Goal: Task Accomplishment & Management: Use online tool/utility

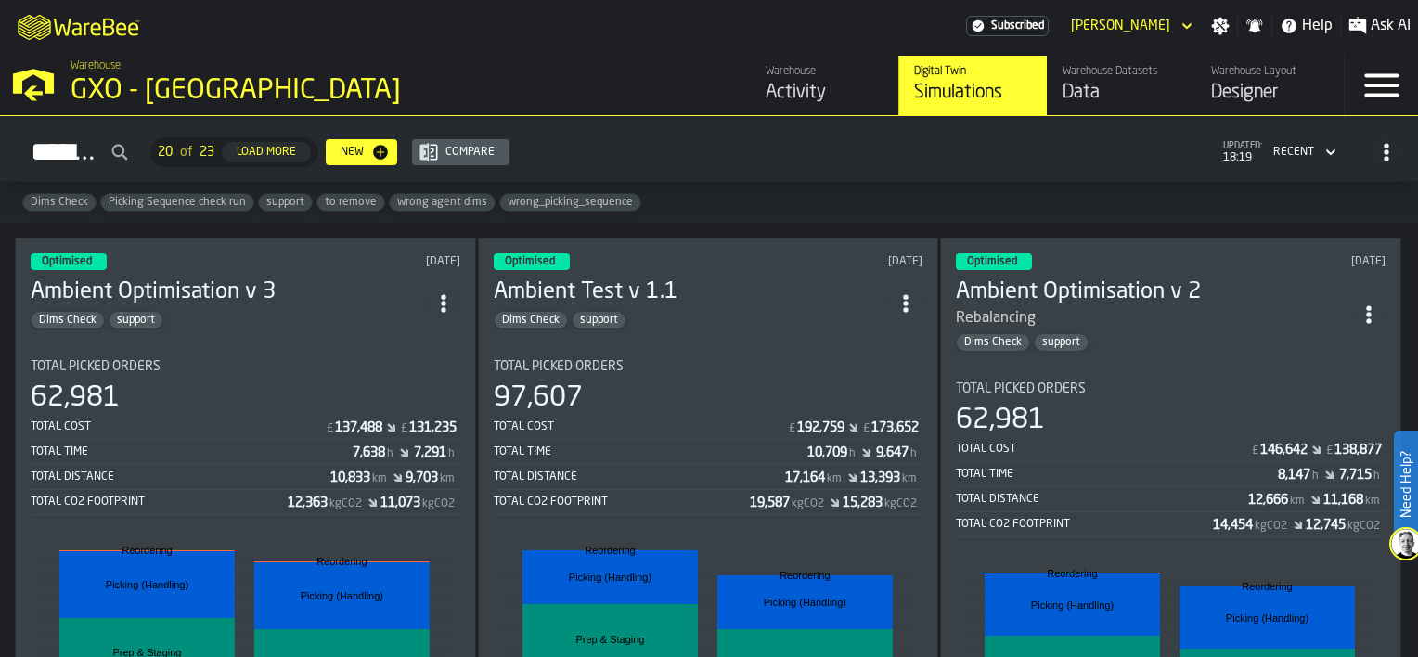
click at [377, 323] on div "Optimised [DATE] Ambient Optimisation v 3 Dims Check support Total Picked Order…" at bounding box center [245, 576] width 461 height 676
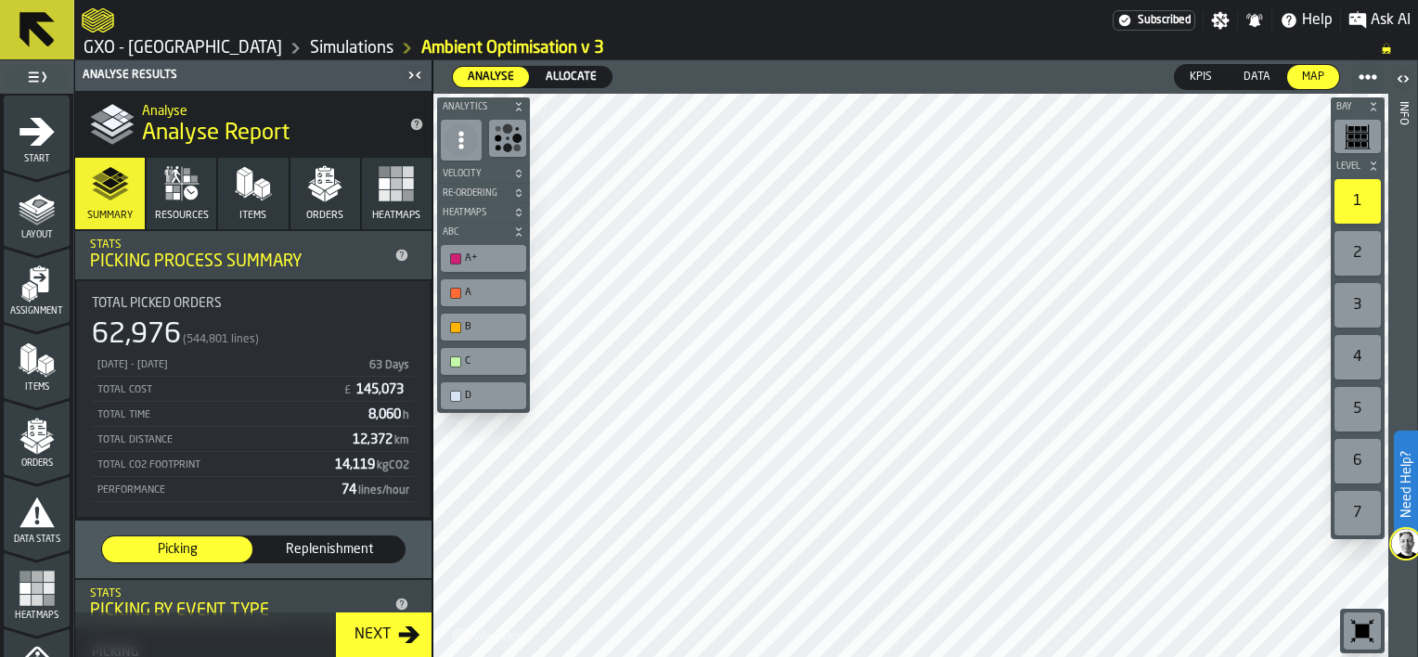
click at [403, 645] on icon "button-Next" at bounding box center [409, 635] width 22 height 22
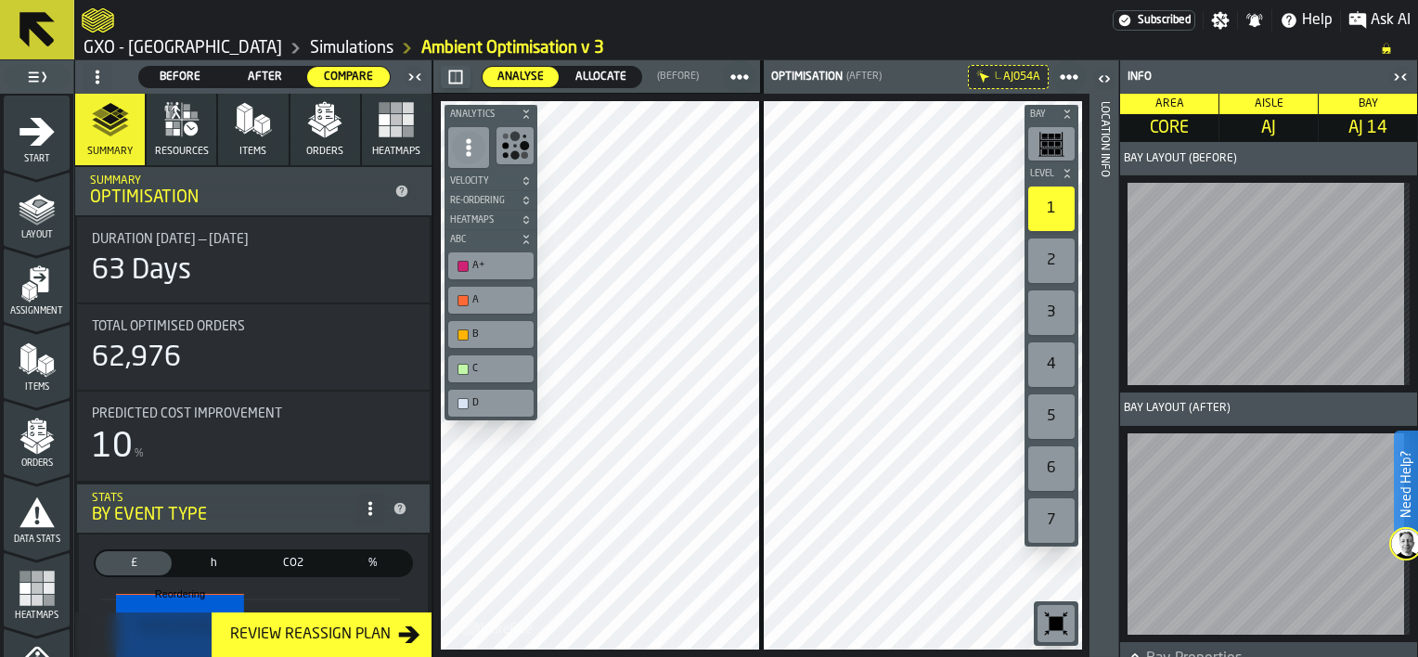
click at [1106, 81] on icon "button-toggle-Open" at bounding box center [1106, 78] width 5 height 6
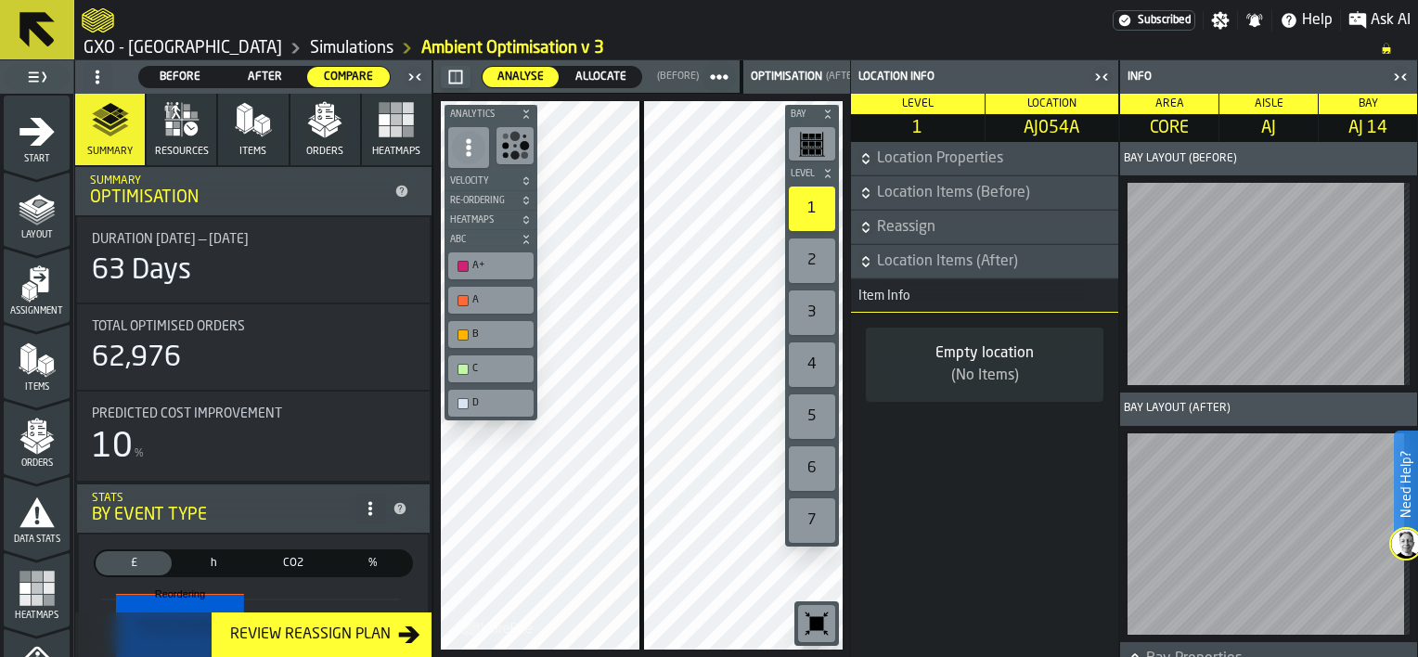
click at [866, 261] on icon "button-" at bounding box center [866, 261] width 19 height 19
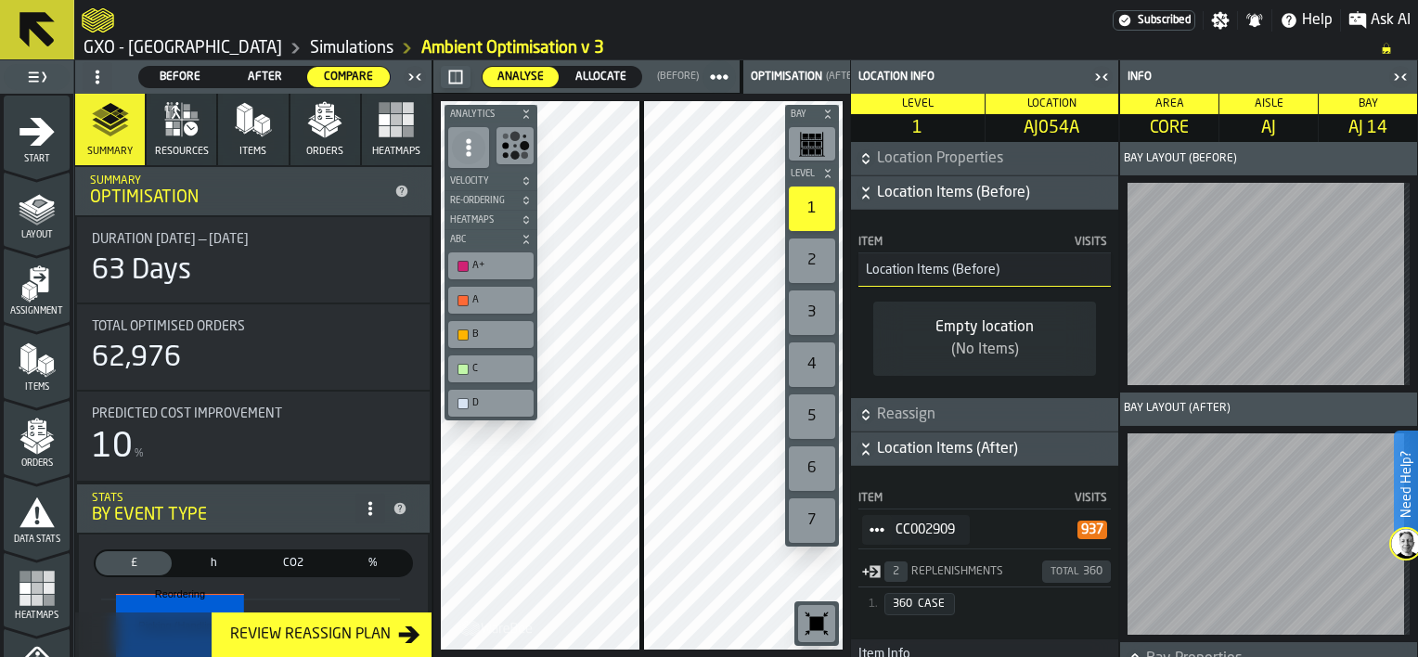
click at [872, 529] on circle "StatList-item-CC002909" at bounding box center [872, 530] width 6 height 6
click at [917, 623] on li "Show Items" at bounding box center [931, 630] width 136 height 34
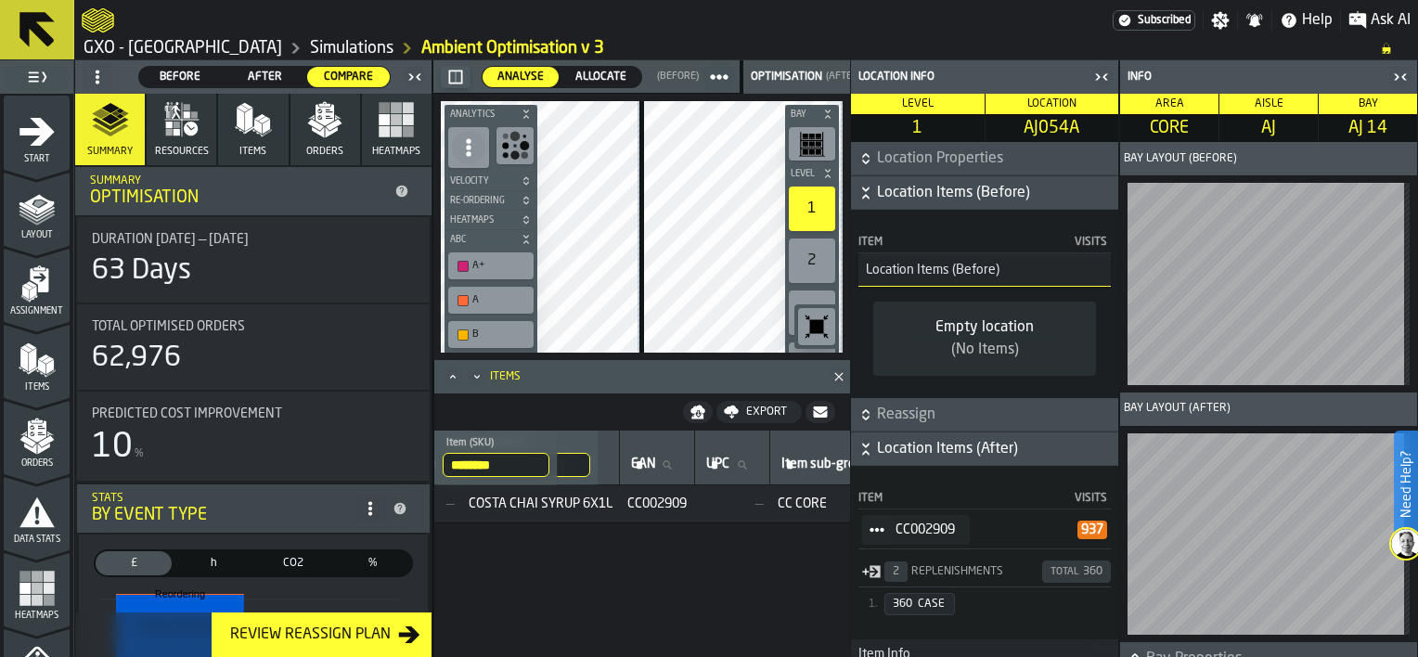
scroll to position [0, 1192]
click at [1098, 76] on icon "button-toggle-Close me" at bounding box center [1102, 77] width 22 height 22
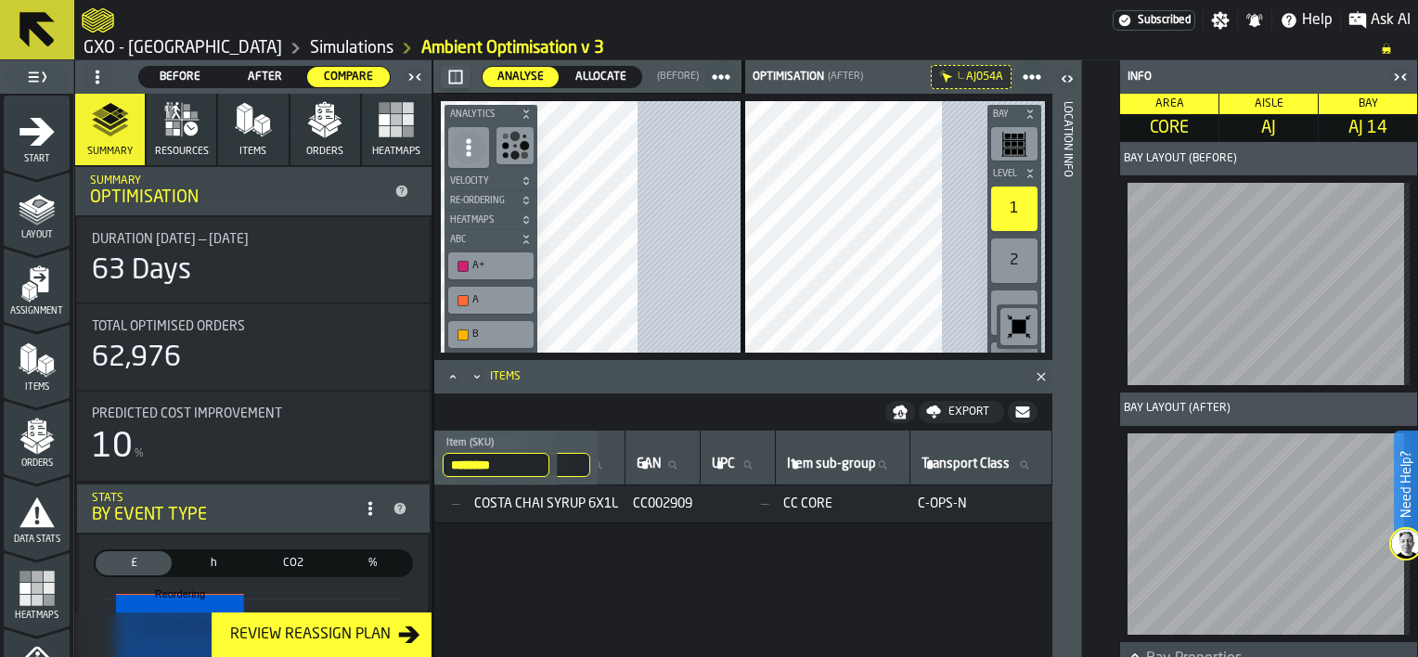
click at [1401, 75] on icon "button-toggle-Close me" at bounding box center [1400, 77] width 22 height 22
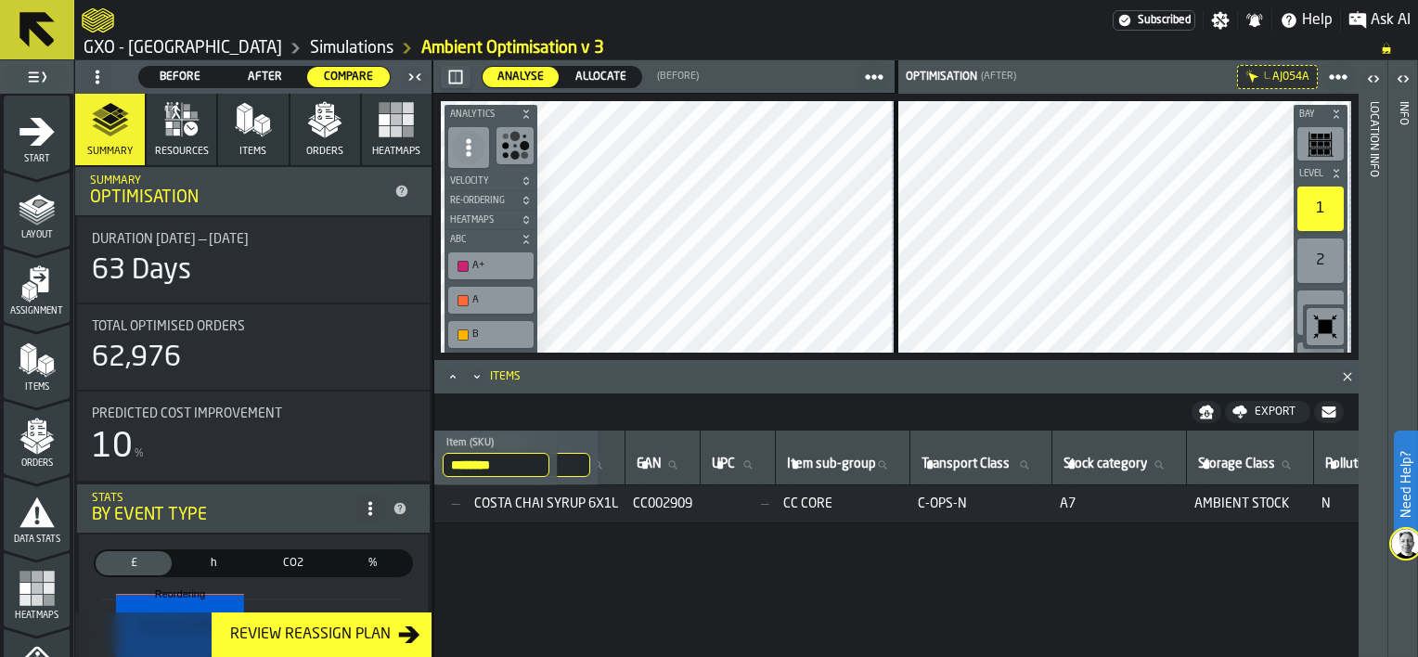
click at [1344, 379] on icon "Close" at bounding box center [1347, 377] width 19 height 19
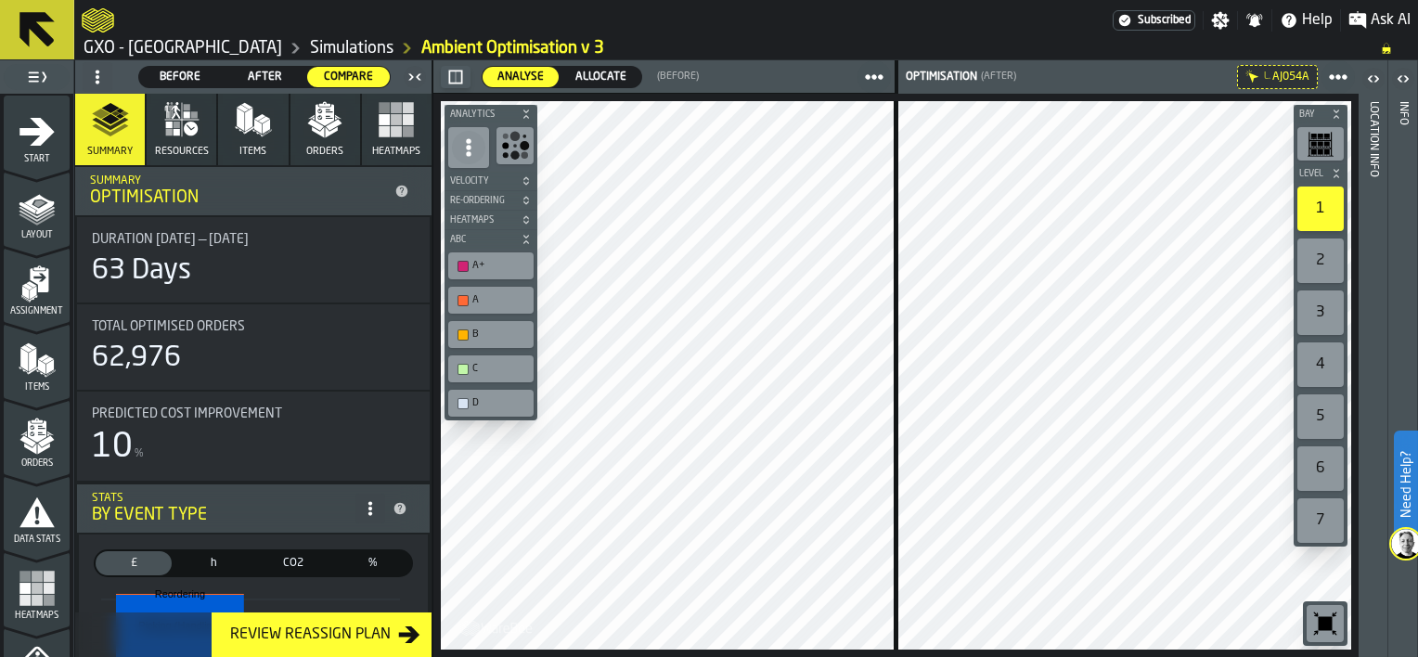
click at [342, 631] on div "Review Reassign Plan" at bounding box center [310, 635] width 175 height 22
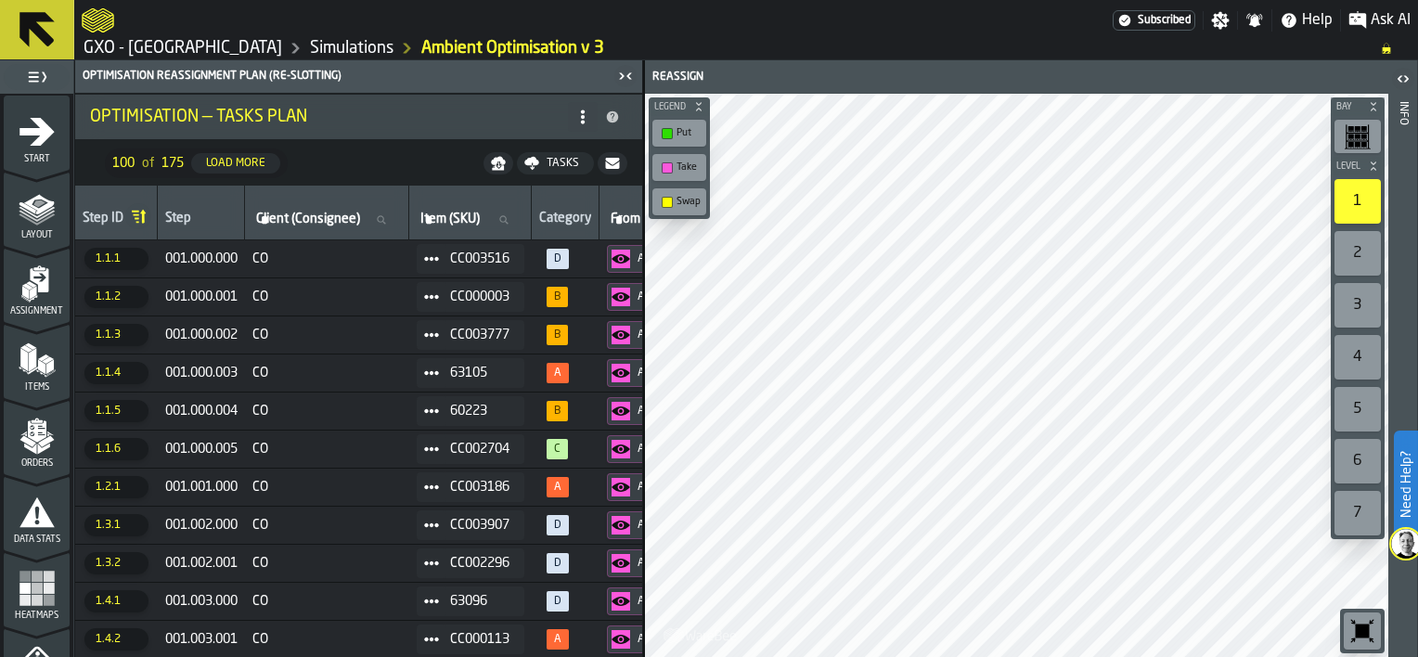
click at [251, 159] on div "Load More" at bounding box center [236, 163] width 74 height 13
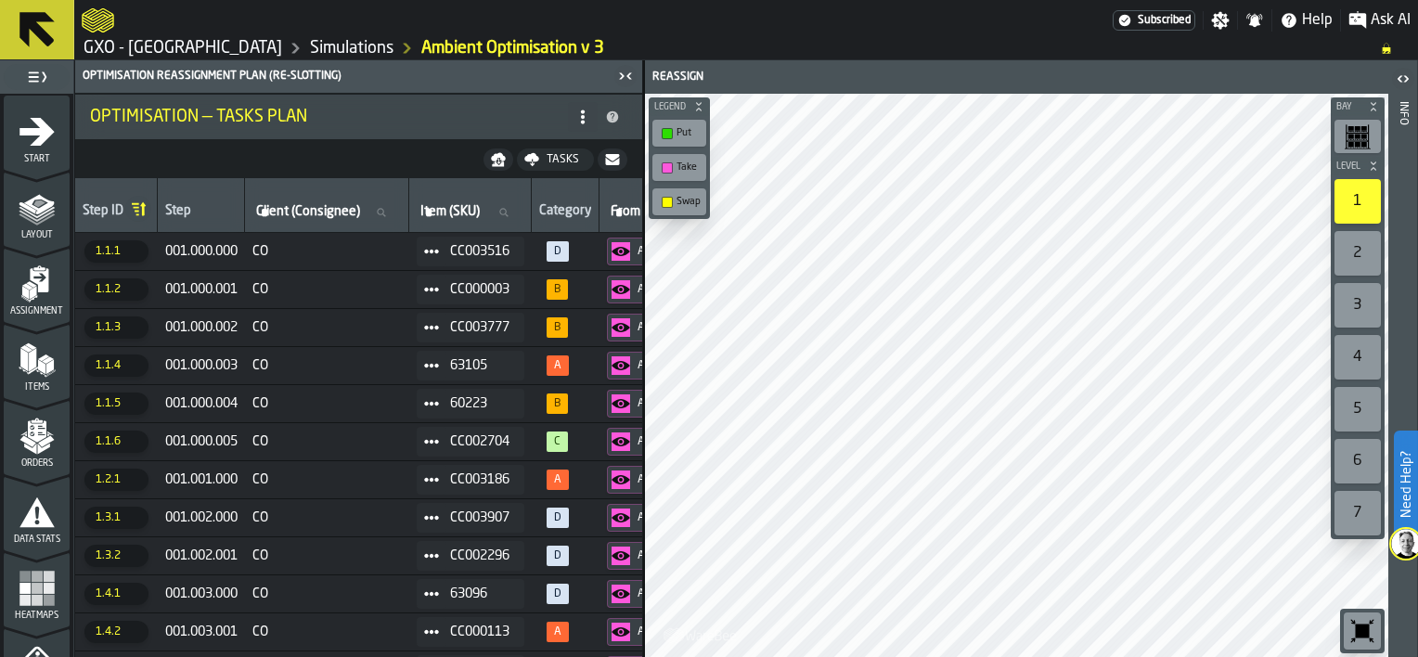
click at [536, 159] on icon "button-Tasks" at bounding box center [531, 156] width 15 height 8
